Goal: Transaction & Acquisition: Purchase product/service

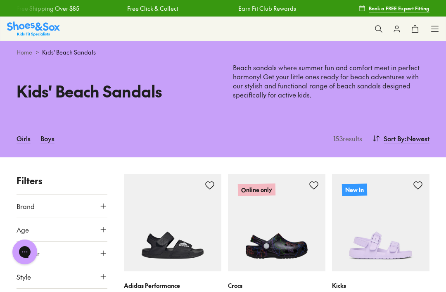
click at [26, 50] on link "Home" at bounding box center [25, 52] width 16 height 9
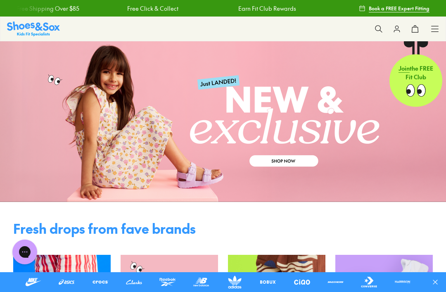
click at [431, 32] on icon at bounding box center [435, 29] width 8 height 8
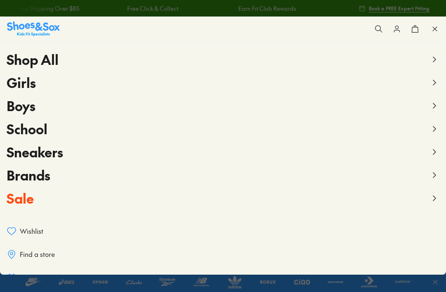
click at [434, 83] on icon at bounding box center [434, 83] width 10 height 10
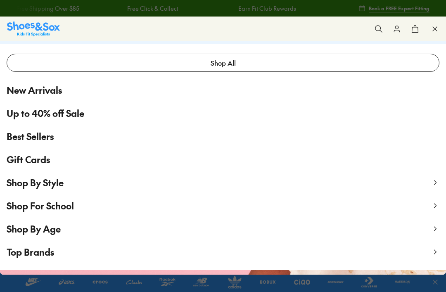
scroll to position [20, 0]
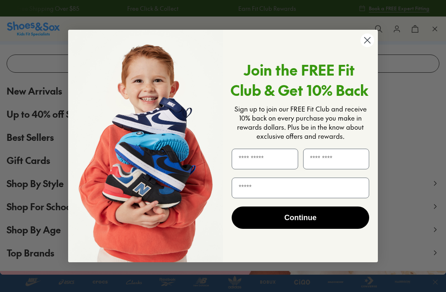
click at [366, 47] on circle "Close dialog" at bounding box center [367, 40] width 14 height 14
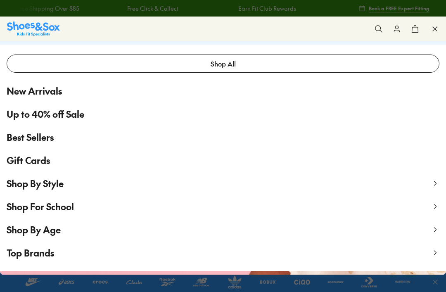
click at [434, 183] on icon at bounding box center [435, 183] width 8 height 8
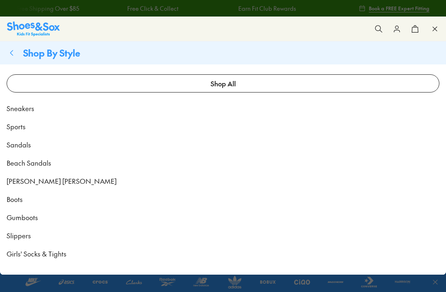
click at [23, 145] on span "Sandals" at bounding box center [19, 145] width 24 height 10
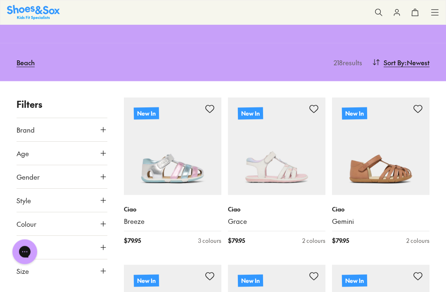
scroll to position [128, 0]
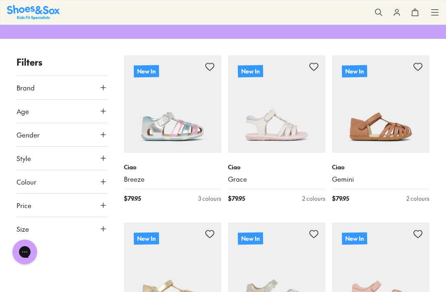
click at [100, 178] on icon at bounding box center [103, 182] width 8 height 8
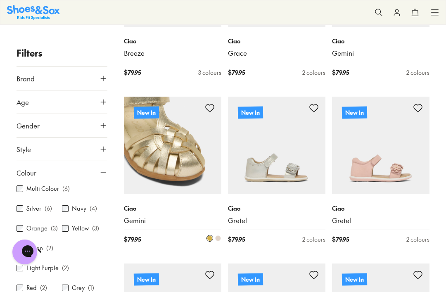
scroll to position [102, 0]
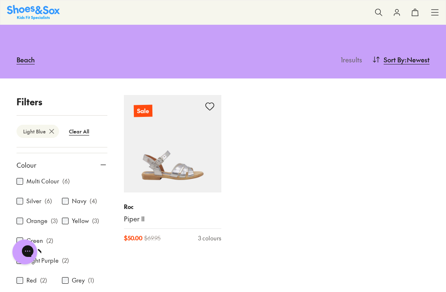
scroll to position [88, 0]
click at [33, 242] on label "Green" at bounding box center [34, 241] width 17 height 9
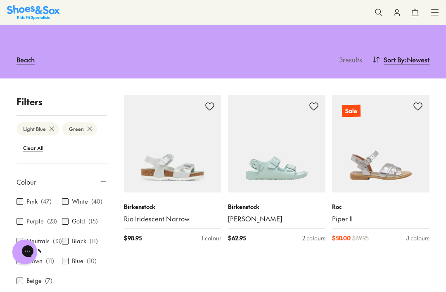
click at [89, 262] on p "( 10 )" at bounding box center [92, 260] width 10 height 9
click at [91, 259] on p "( 10 )" at bounding box center [92, 260] width 10 height 9
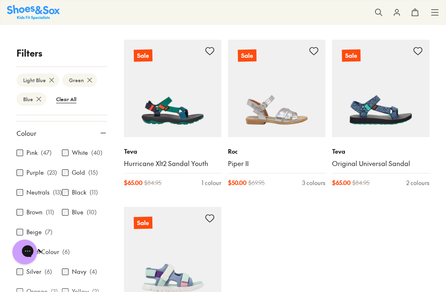
scroll to position [642, 0]
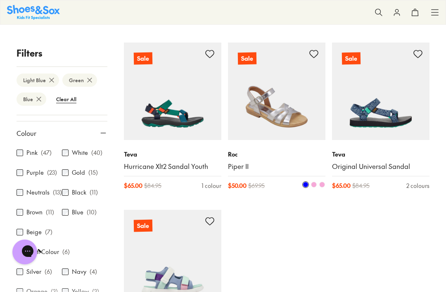
click at [304, 129] on img at bounding box center [276, 91] width 97 height 97
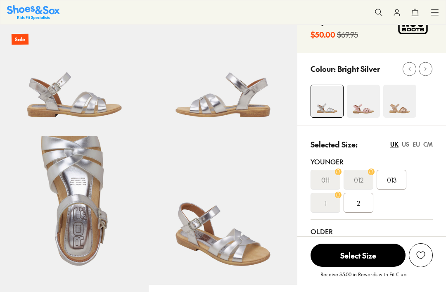
scroll to position [67, 0]
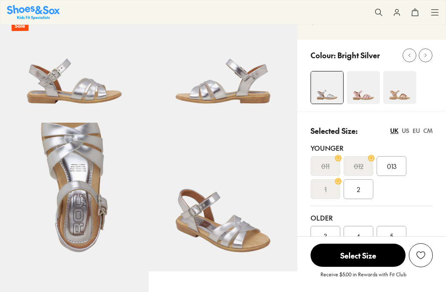
select select "*"
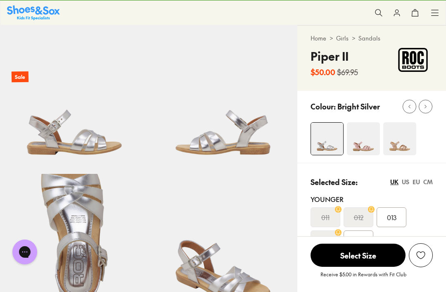
scroll to position [0, 0]
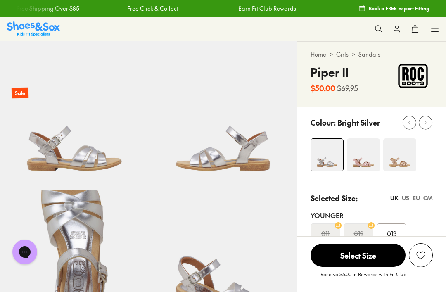
click at [368, 153] on img at bounding box center [363, 154] width 33 height 33
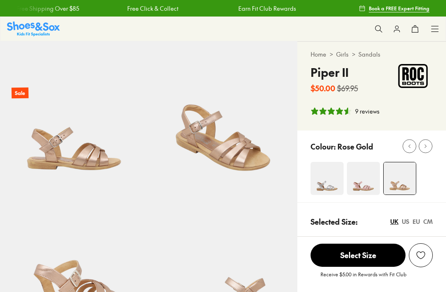
select select "*"
click at [326, 182] on img at bounding box center [327, 178] width 33 height 33
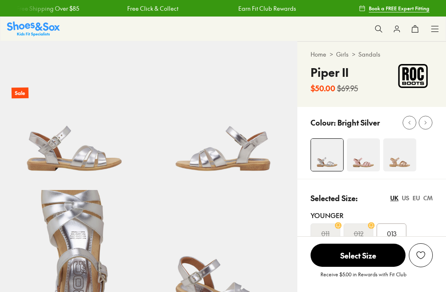
select select "*"
